Goal: Complete application form

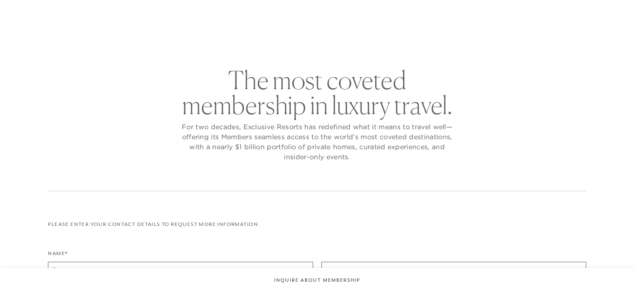
checkbox input "false"
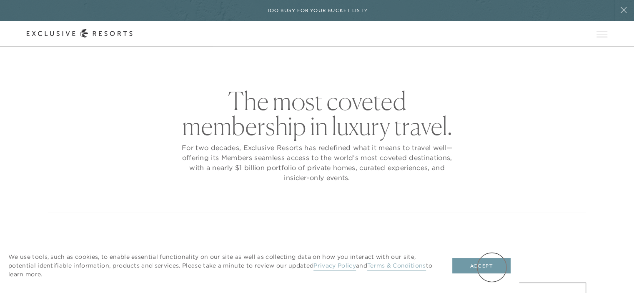
click at [492, 267] on button "Accept" at bounding box center [482, 266] width 58 height 16
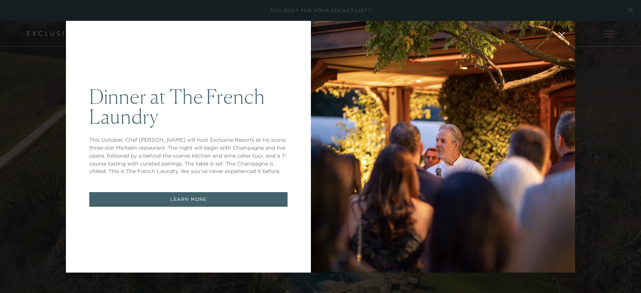
click at [559, 36] on icon at bounding box center [562, 35] width 6 height 6
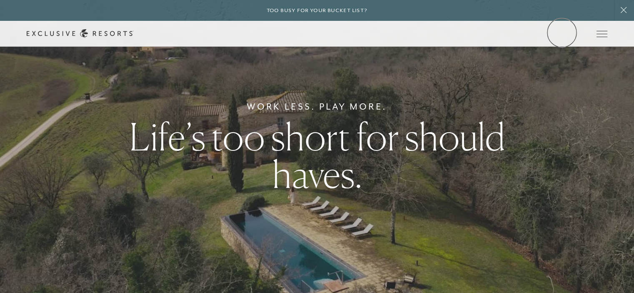
click at [0, 0] on link "Member Login" at bounding box center [0, 0] width 0 height 0
